Goal: Transaction & Acquisition: Purchase product/service

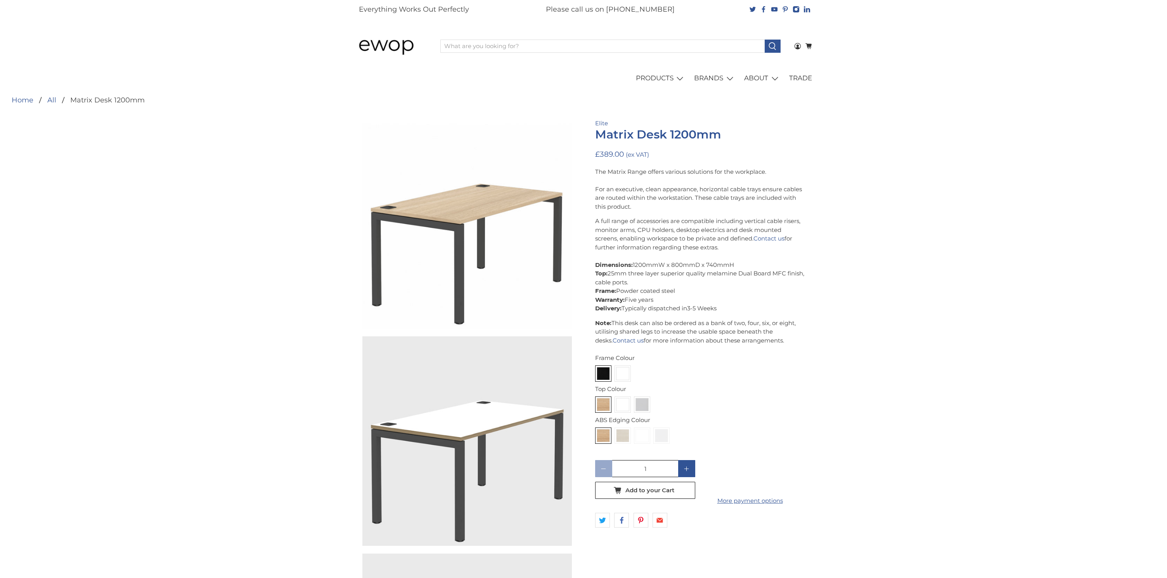
click at [607, 137] on h1 "Matrix Desk 1200mm" at bounding box center [699, 134] width 209 height 13
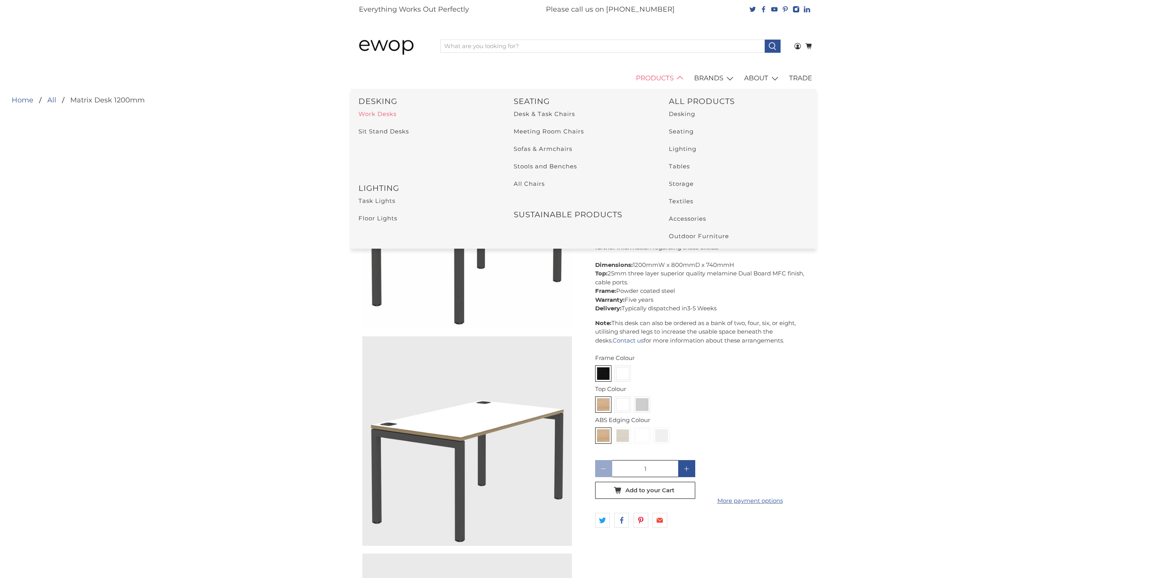
click at [379, 112] on link "Work Desks" at bounding box center [377, 113] width 38 height 7
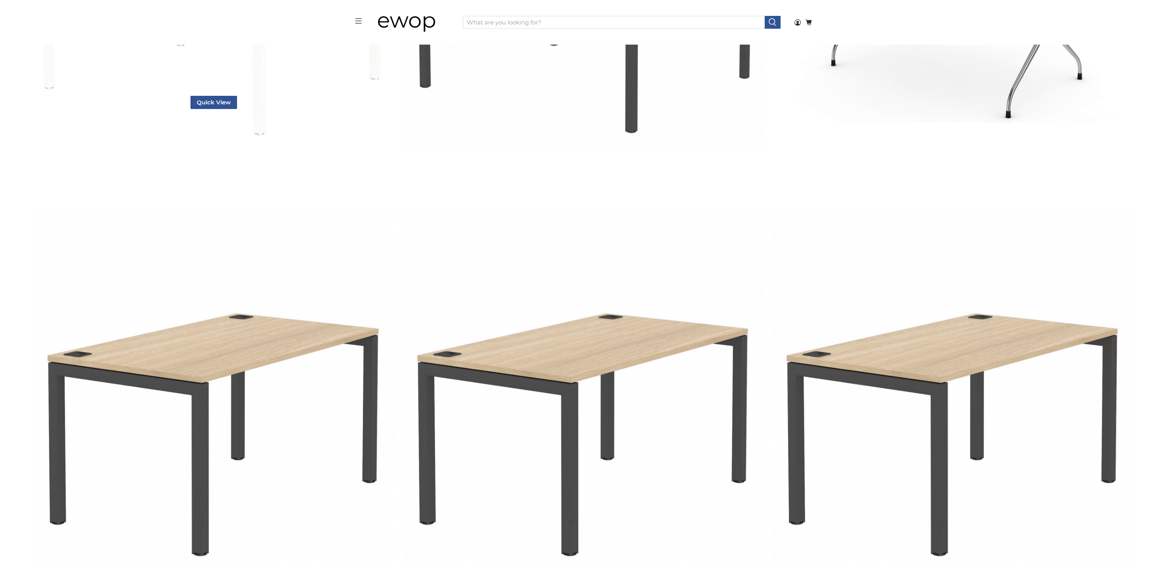
scroll to position [2592, 0]
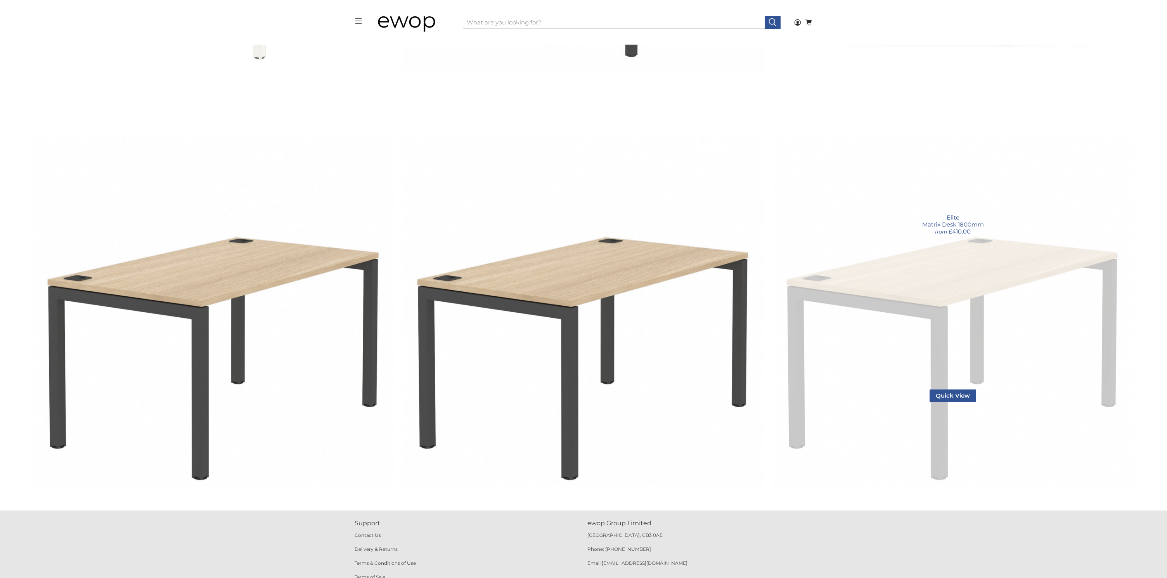
click at [1022, 270] on link "Matrix Desk 1800mm" at bounding box center [953, 307] width 362 height 362
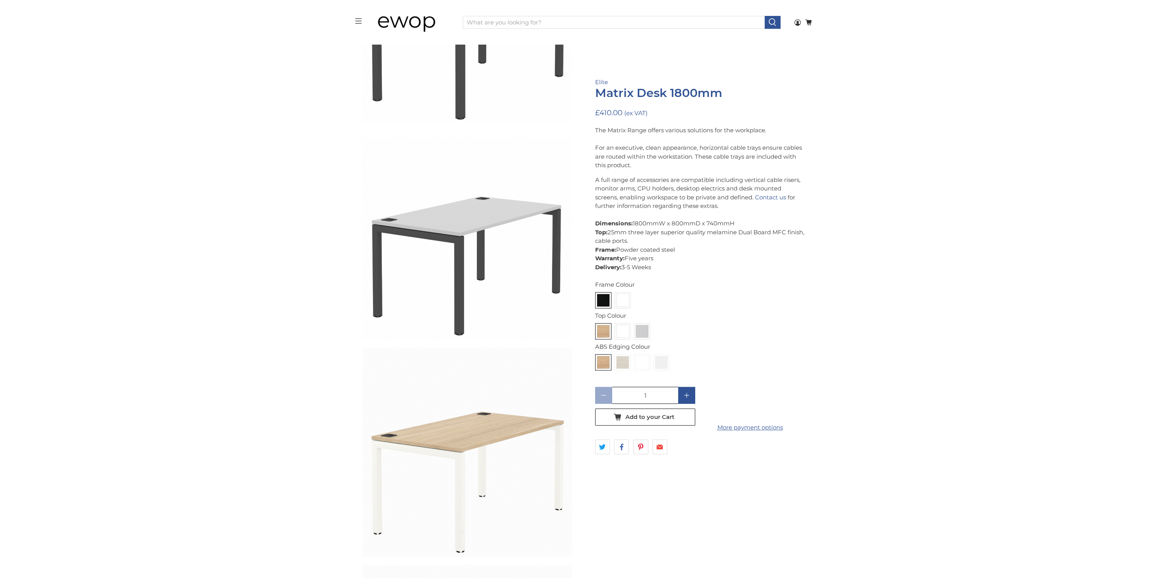
scroll to position [751, 0]
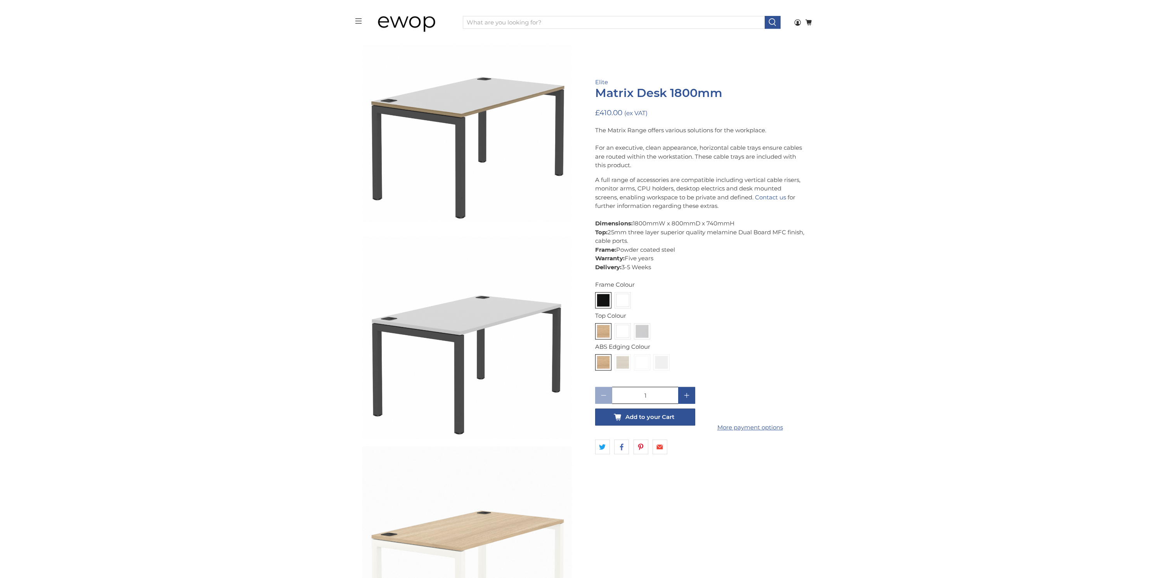
click at [675, 418] on button "Add to your Cart" at bounding box center [645, 416] width 100 height 17
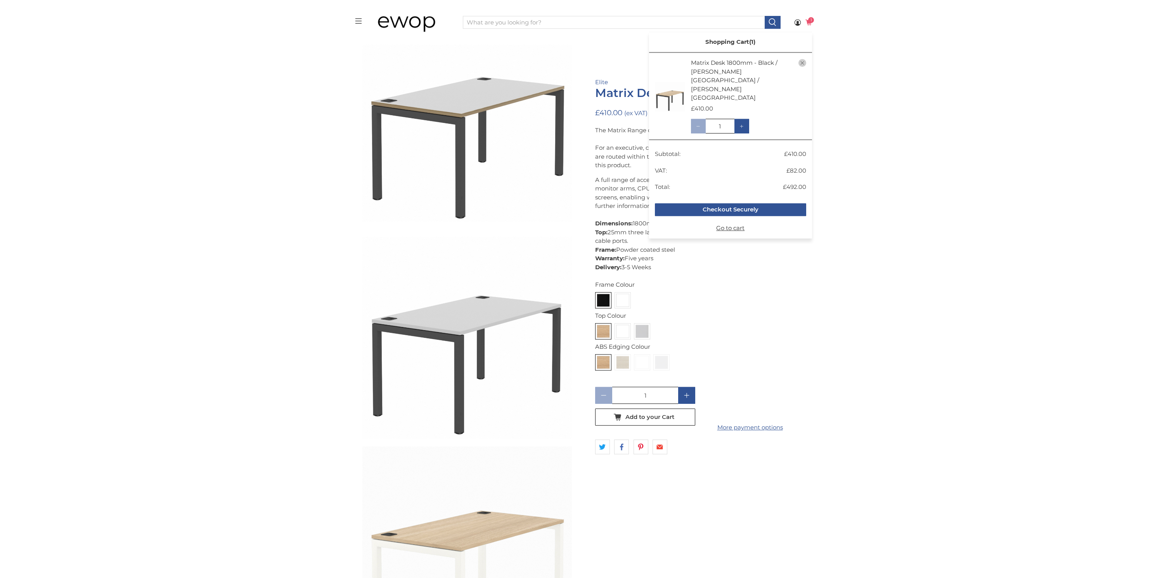
click at [809, 18] on span "1" at bounding box center [811, 20] width 6 height 6
